Goal: Participate in discussion: Engage in conversation with other users on a specific topic

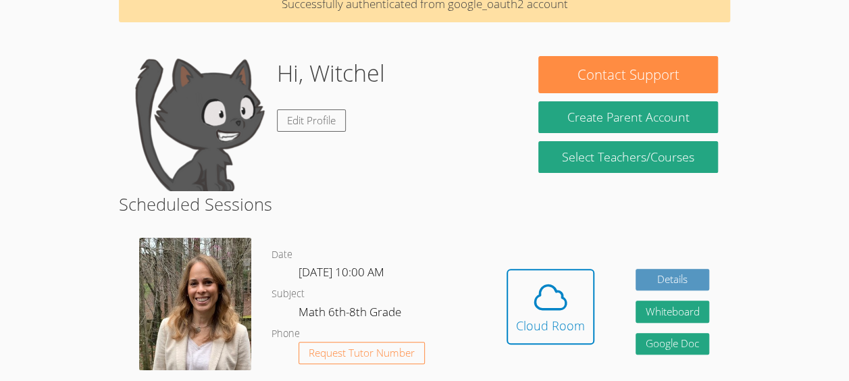
scroll to position [109, 0]
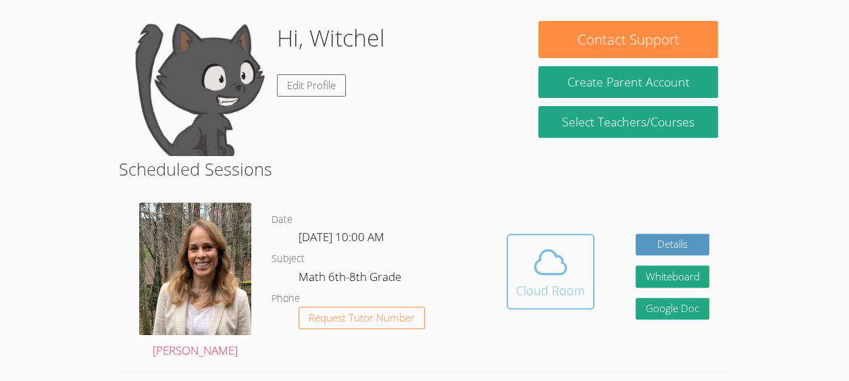
click at [544, 297] on div "Cloud Room" at bounding box center [550, 290] width 69 height 19
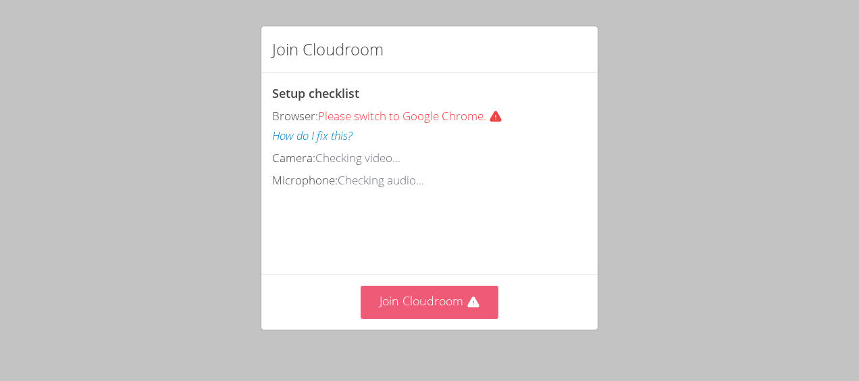
click at [395, 300] on button "Join Cloudroom" at bounding box center [430, 302] width 138 height 33
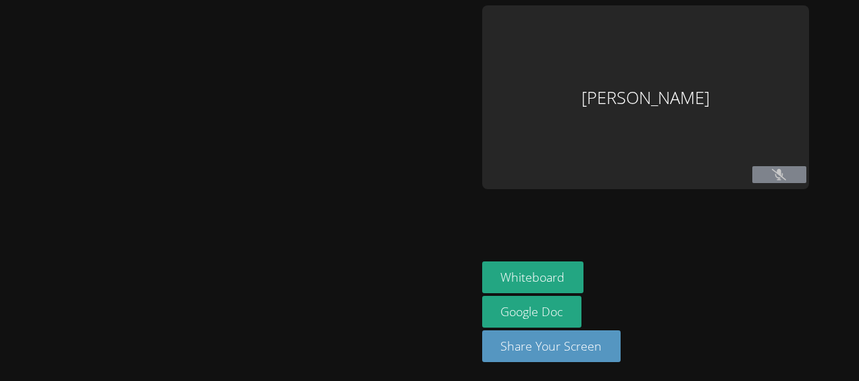
click at [772, 172] on div "Witchel Thelusma Whiteboard Google Doc Share Your Screen" at bounding box center [429, 190] width 859 height 381
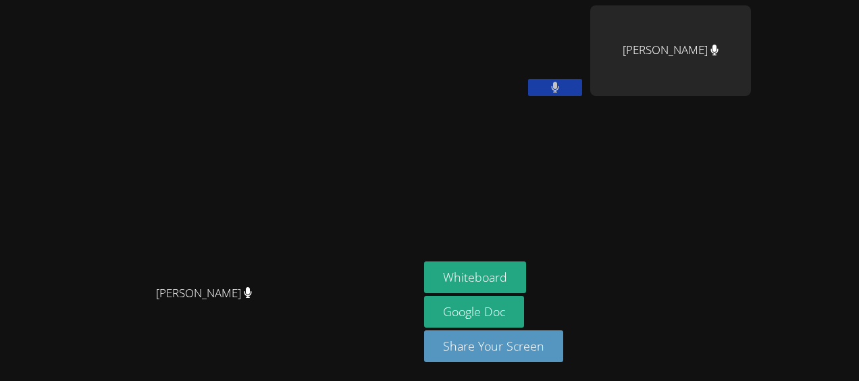
click at [585, 49] on video at bounding box center [504, 50] width 161 height 90
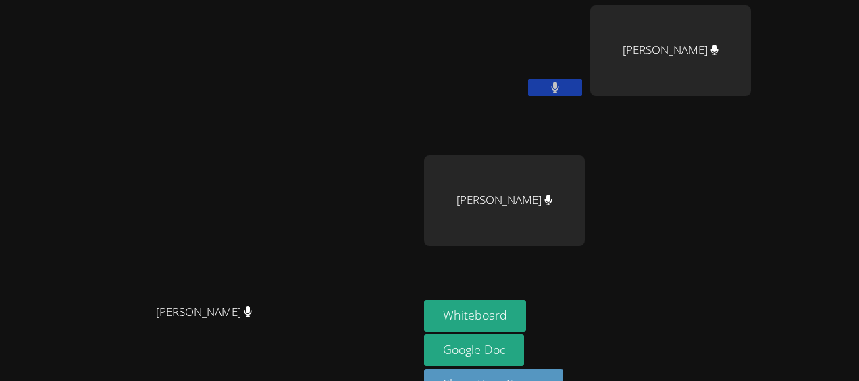
click at [585, 51] on video at bounding box center [504, 50] width 161 height 90
click at [585, 43] on video at bounding box center [504, 50] width 161 height 90
click at [585, 47] on video at bounding box center [504, 50] width 161 height 90
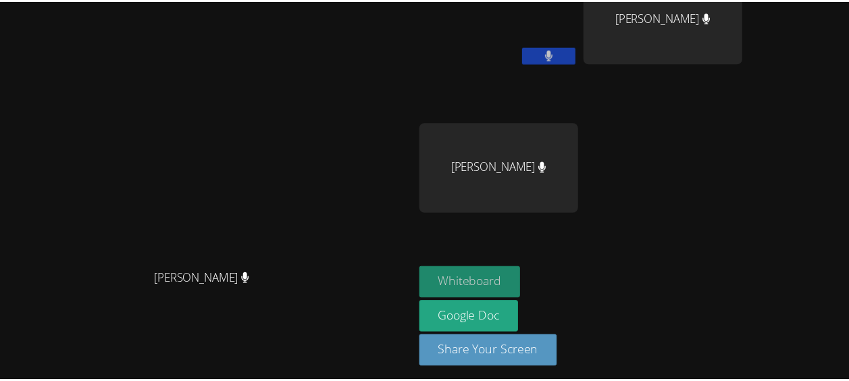
scroll to position [36, 0]
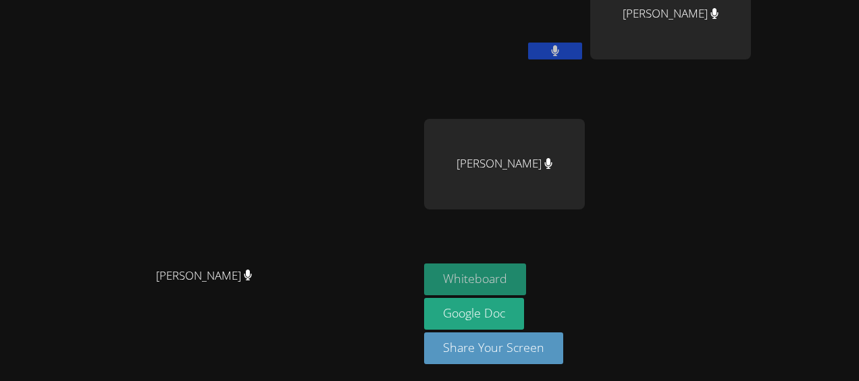
click at [526, 269] on button "Whiteboard" at bounding box center [475, 279] width 102 height 32
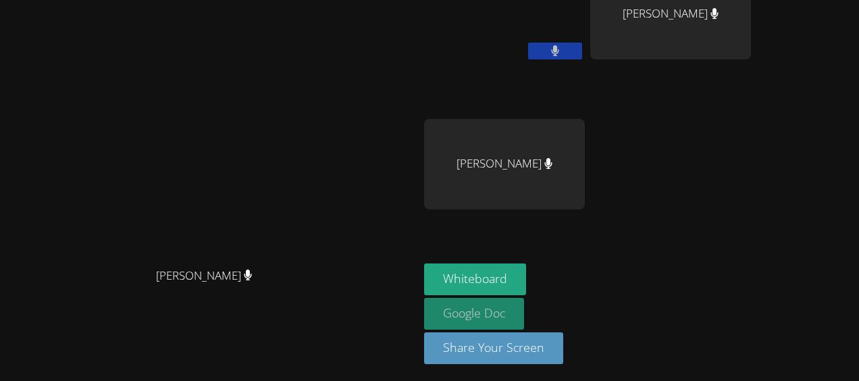
click at [524, 306] on link "Google Doc" at bounding box center [474, 314] width 100 height 32
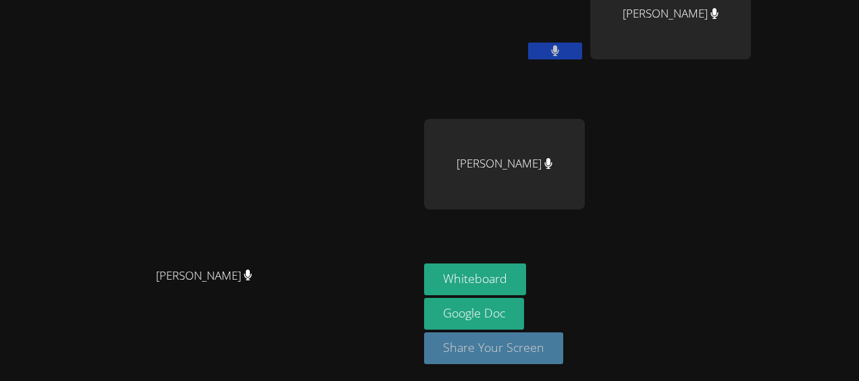
click at [552, 352] on button "Share Your Screen" at bounding box center [493, 348] width 139 height 32
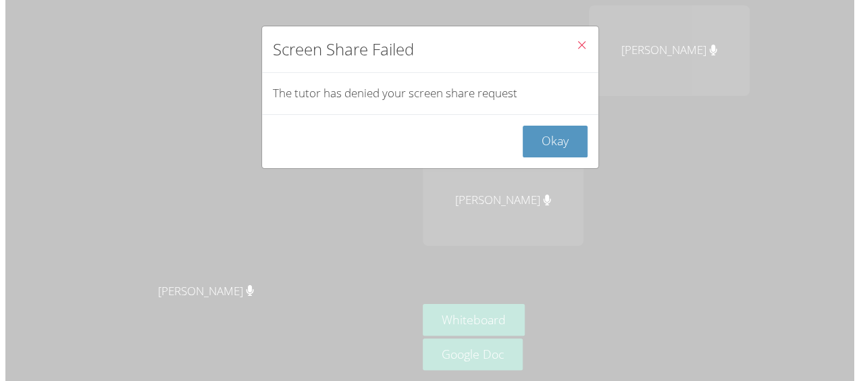
scroll to position [0, 0]
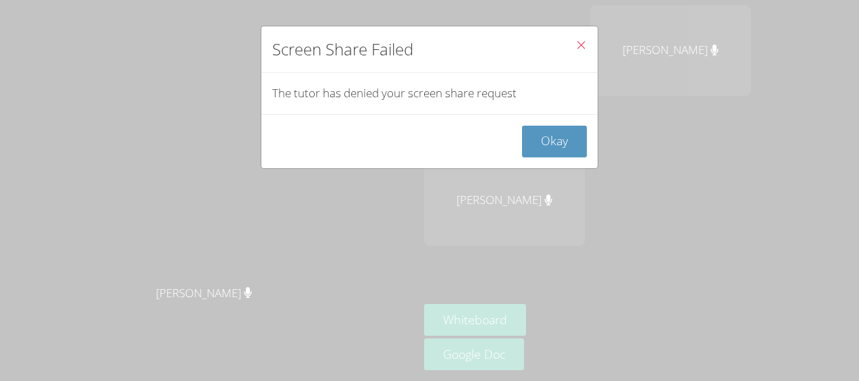
click at [575, 41] on icon "Close" at bounding box center [580, 44] width 11 height 11
click at [548, 135] on button "Okay" at bounding box center [554, 142] width 65 height 32
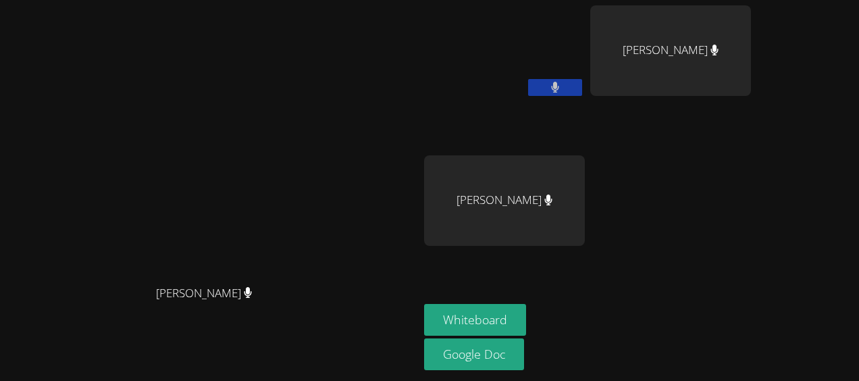
click at [585, 43] on video at bounding box center [504, 50] width 161 height 90
click at [585, 42] on video at bounding box center [504, 50] width 161 height 90
drag, startPoint x: 658, startPoint y: 82, endPoint x: 561, endPoint y: 117, distance: 102.5
click at [561, 117] on div "Witchel Thelusma" at bounding box center [504, 77] width 161 height 144
click at [582, 86] on button at bounding box center [555, 87] width 54 height 17
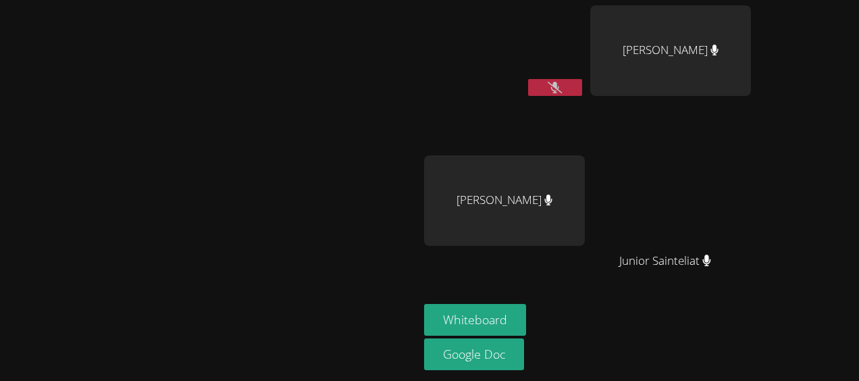
click at [585, 47] on video at bounding box center [504, 50] width 161 height 90
click at [585, 49] on video at bounding box center [504, 50] width 161 height 90
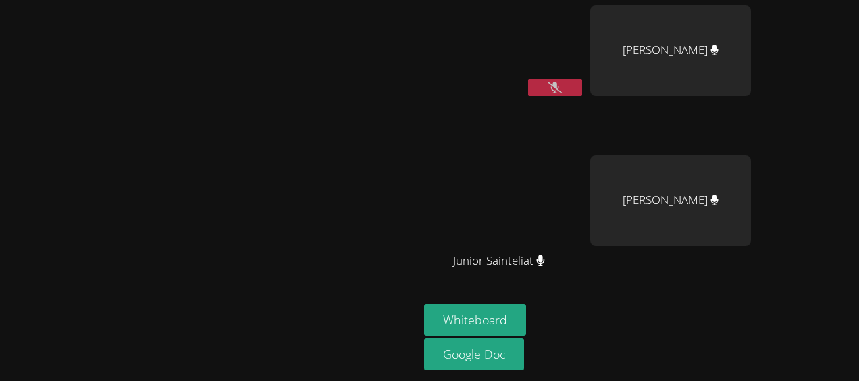
click at [582, 79] on button at bounding box center [555, 87] width 54 height 17
click at [582, 80] on button at bounding box center [555, 87] width 54 height 17
click at [582, 90] on button at bounding box center [555, 87] width 54 height 17
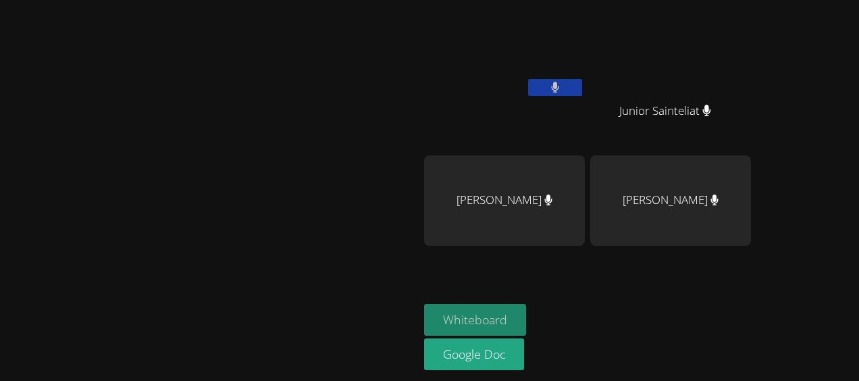
click at [526, 324] on button "Whiteboard" at bounding box center [475, 320] width 102 height 32
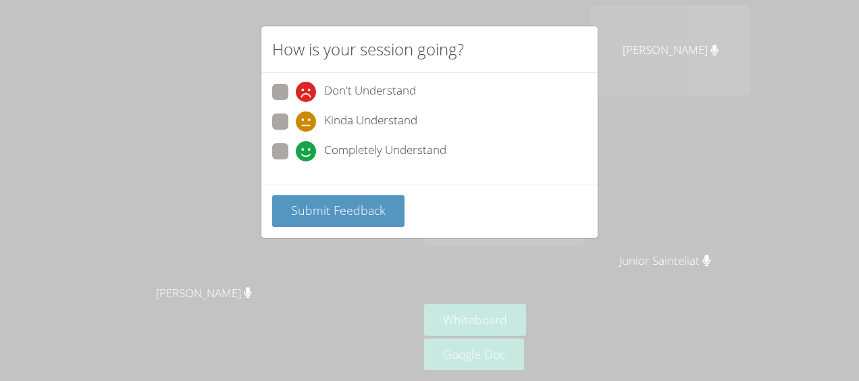
click at [347, 151] on span "Completely Understand" at bounding box center [385, 151] width 122 height 20
click at [307, 151] on input "Completely Understand" at bounding box center [301, 148] width 11 height 11
radio input "true"
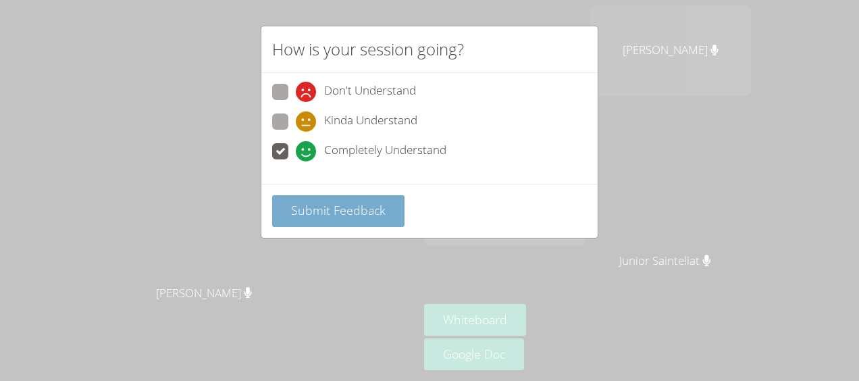
click at [339, 208] on span "Submit Feedback" at bounding box center [338, 210] width 95 height 16
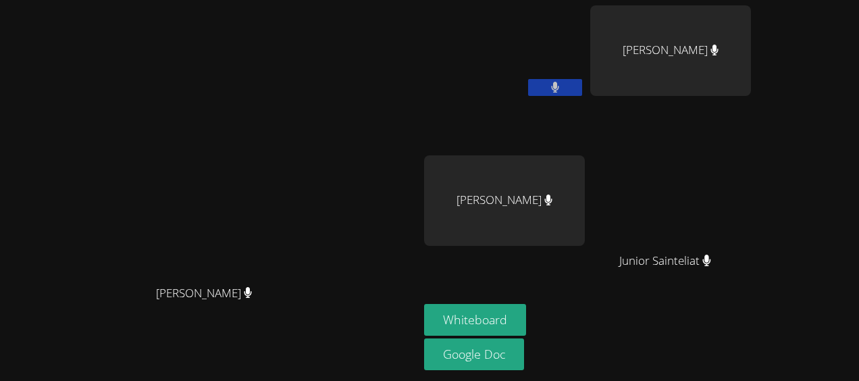
click at [582, 86] on button at bounding box center [555, 87] width 54 height 17
